Goal: Complete application form

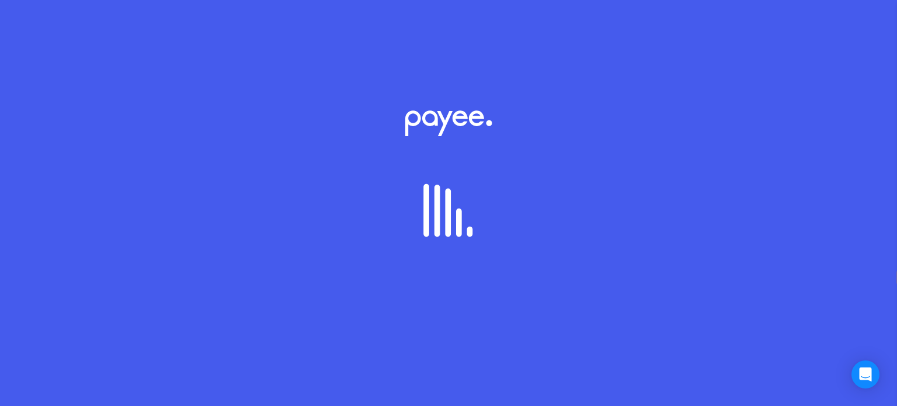
select select "**"
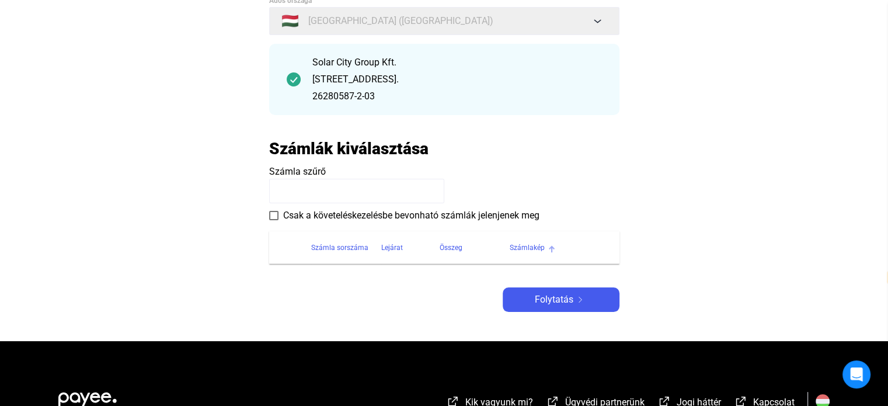
scroll to position [117, 0]
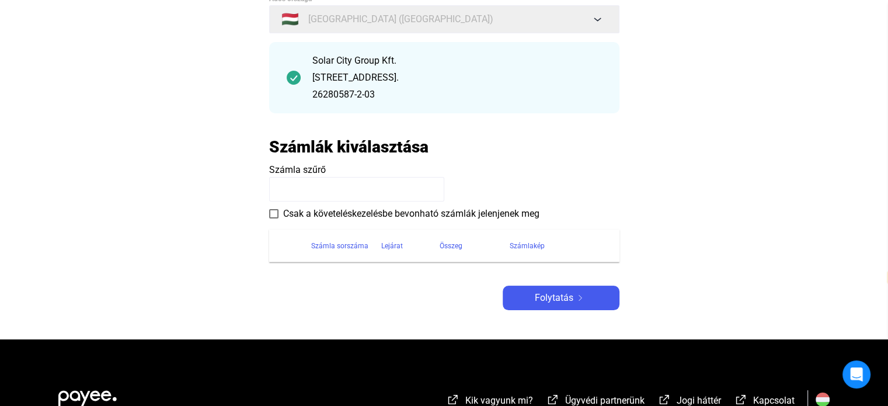
click at [312, 188] on input at bounding box center [356, 189] width 175 height 25
click at [524, 245] on div "Számlakép" at bounding box center [527, 246] width 35 height 14
click at [357, 252] on div "Számla sorszáma" at bounding box center [339, 246] width 57 height 14
click at [350, 248] on div "Számla sorszáma" at bounding box center [339, 246] width 57 height 14
click at [581, 302] on div "Folytatás" at bounding box center [561, 298] width 110 height 14
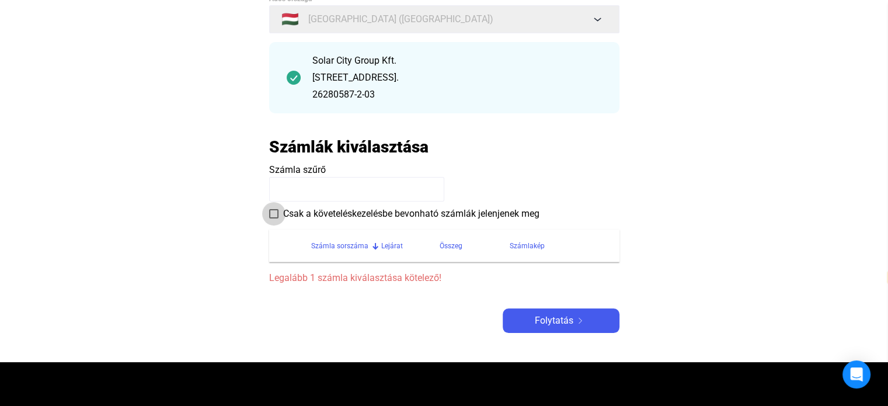
click at [294, 209] on span "Csak a követeléskezelésbe bevonható számlák jelenjenek meg" at bounding box center [411, 214] width 256 height 14
click at [332, 186] on input at bounding box center [356, 189] width 175 height 25
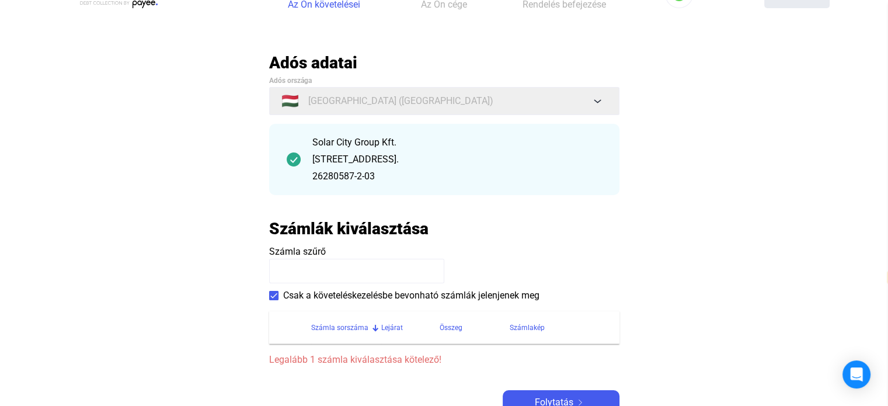
scroll to position [0, 0]
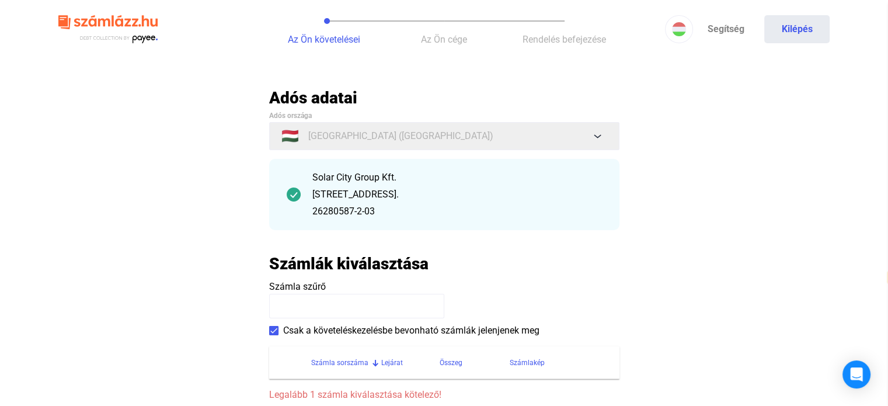
click at [525, 200] on div "[STREET_ADDRESS]." at bounding box center [458, 195] width 290 height 14
click at [336, 303] on input at bounding box center [356, 306] width 175 height 25
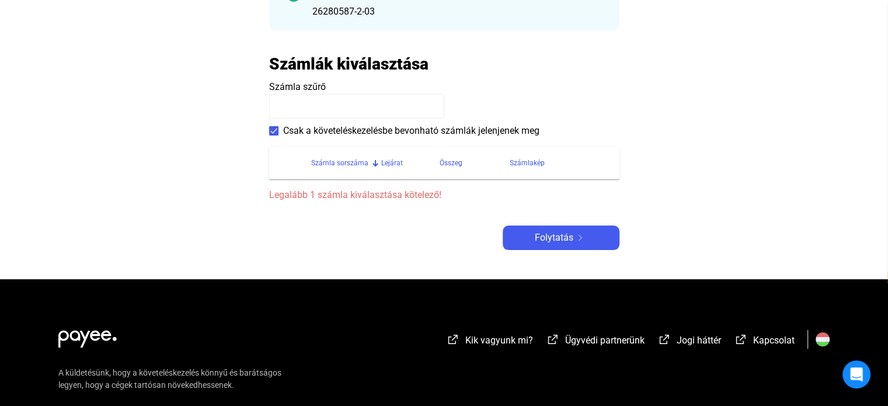
scroll to position [304, 0]
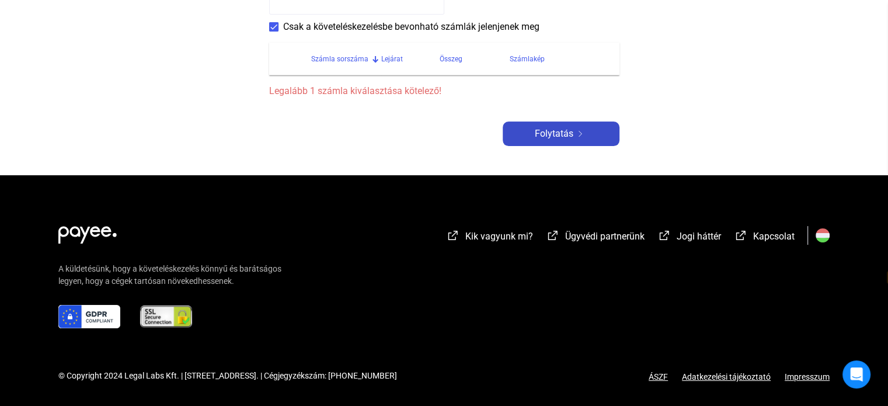
click at [570, 140] on span "Folytatás" at bounding box center [554, 134] width 39 height 14
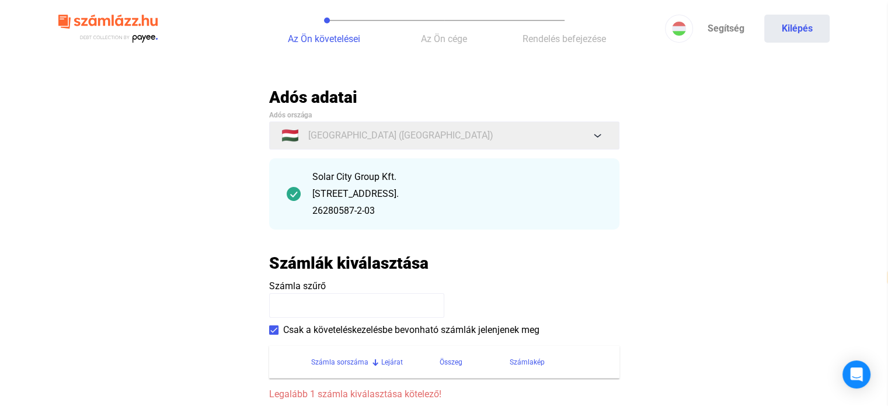
scroll to position [0, 0]
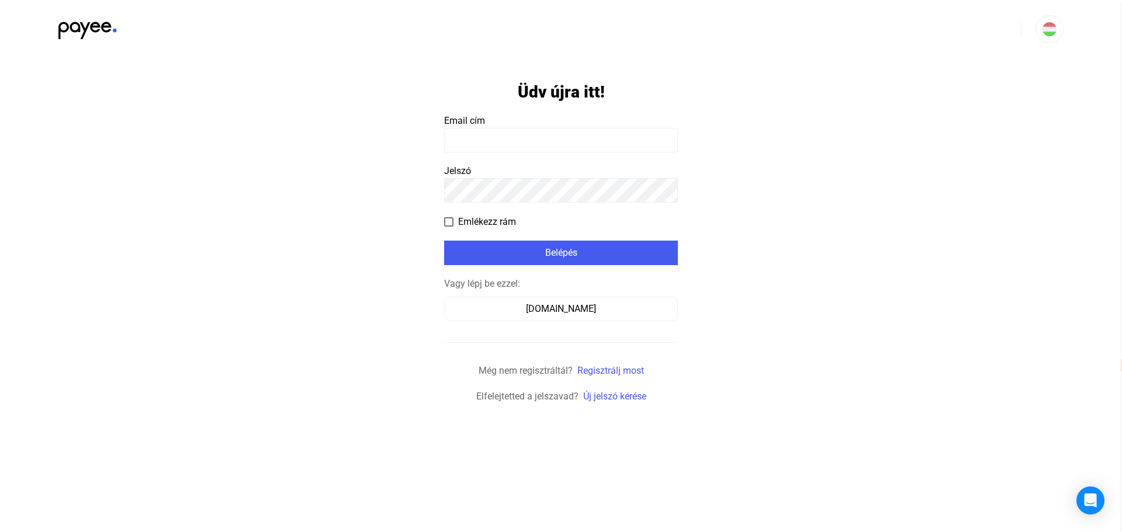
select select "**"
click at [523, 133] on input at bounding box center [561, 140] width 234 height 25
click at [587, 311] on div "Számlázz.hu" at bounding box center [560, 309] width 225 height 14
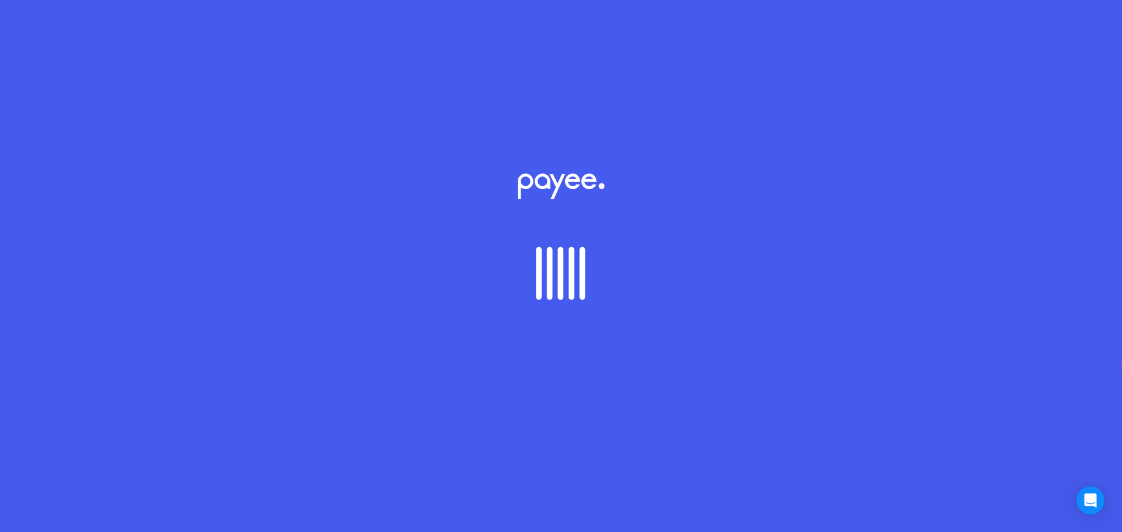
select select "**"
